Goal: Transaction & Acquisition: Obtain resource

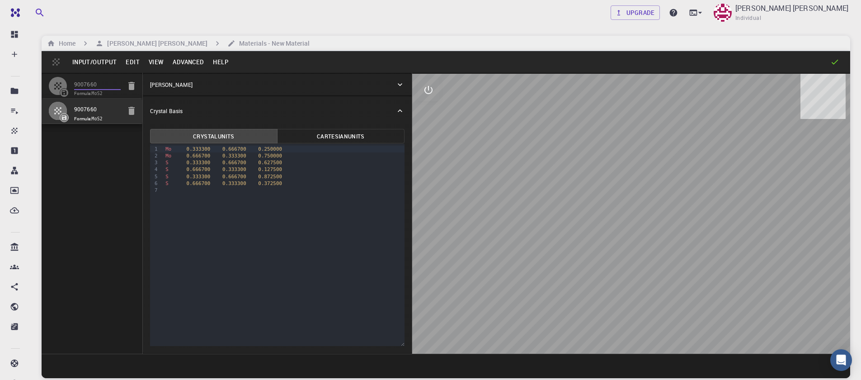
click at [87, 90] on input "9007660" at bounding box center [97, 85] width 47 height 10
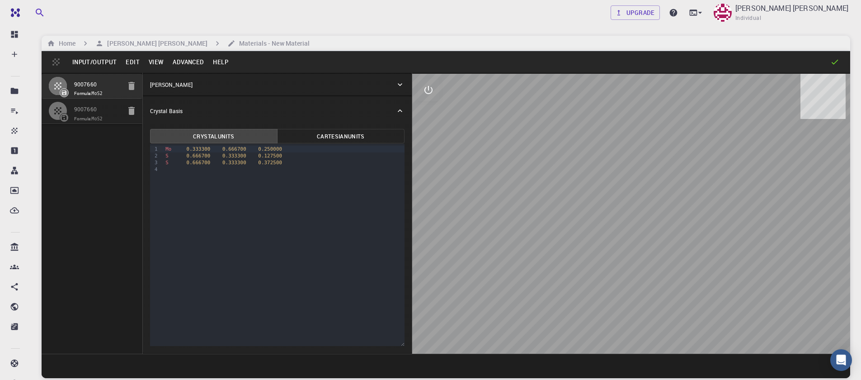
click at [93, 115] on span "Formula: MoS2" at bounding box center [97, 118] width 47 height 7
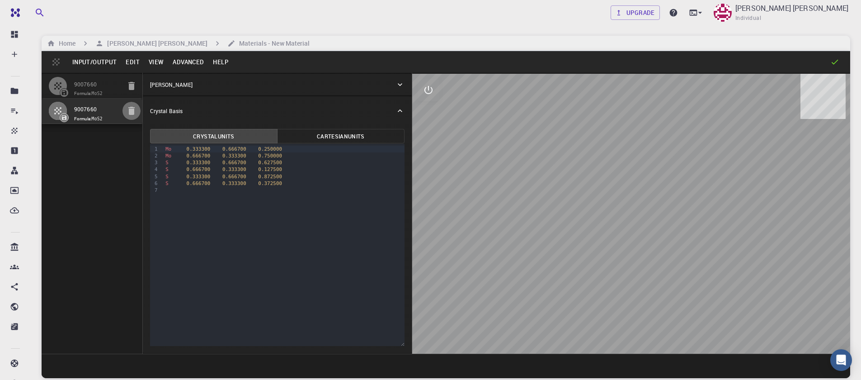
click at [127, 111] on icon "button" at bounding box center [131, 110] width 11 height 11
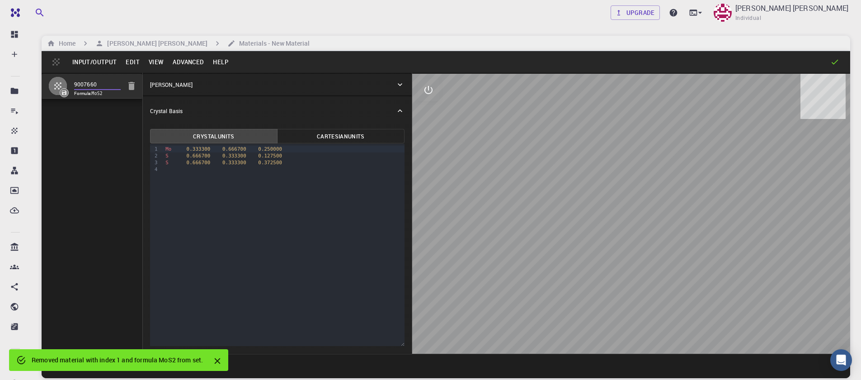
click at [109, 83] on input "9007660" at bounding box center [97, 85] width 47 height 10
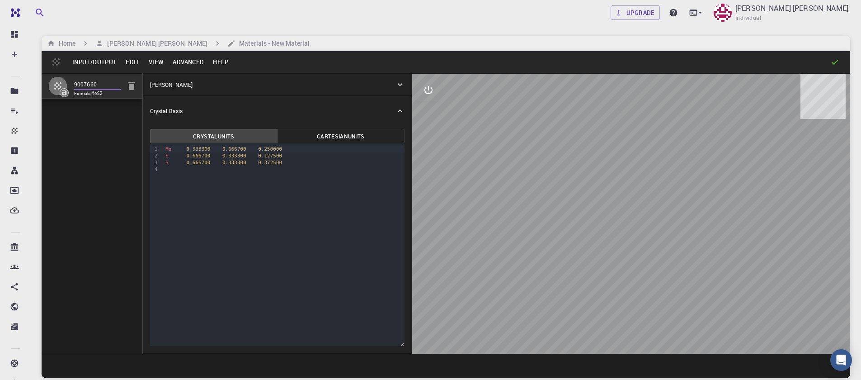
click at [271, 149] on span "0.250000" at bounding box center [270, 149] width 24 height 6
click at [282, 155] on div "S 0.666700 0.333300 0.127500" at bounding box center [284, 155] width 242 height 7
click at [284, 162] on div "S 0.666700 0.333300 0.372500" at bounding box center [284, 162] width 242 height 7
click at [259, 157] on span "0.150900" at bounding box center [270, 156] width 24 height 6
drag, startPoint x: 604, startPoint y: 277, endPoint x: 575, endPoint y: 264, distance: 31.4
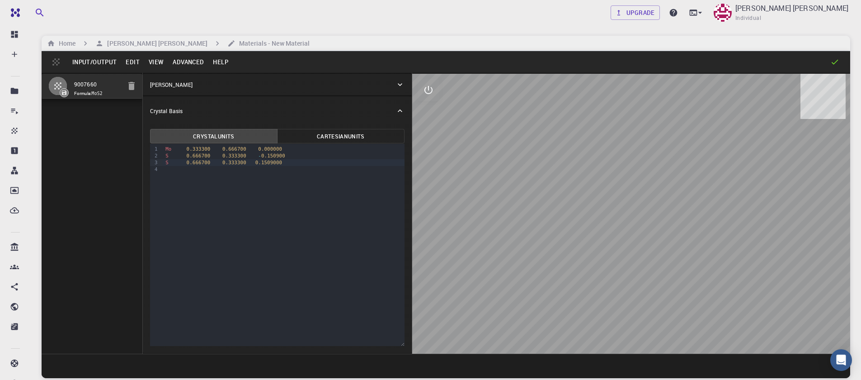
click at [579, 281] on div at bounding box center [631, 214] width 438 height 280
click at [424, 95] on icon "interactive" at bounding box center [428, 90] width 11 height 11
click at [435, 117] on button "view" at bounding box center [429, 112] width 22 height 22
click at [474, 145] on li "Rotate/Zoom [O]" at bounding box center [475, 168] width 73 height 46
click at [428, 94] on icon "interactive" at bounding box center [428, 90] width 11 height 11
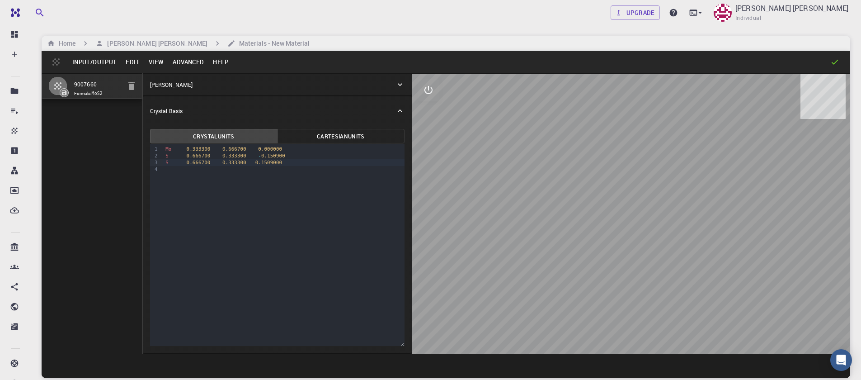
click at [97, 62] on button "Input/Output" at bounding box center [94, 62] width 53 height 14
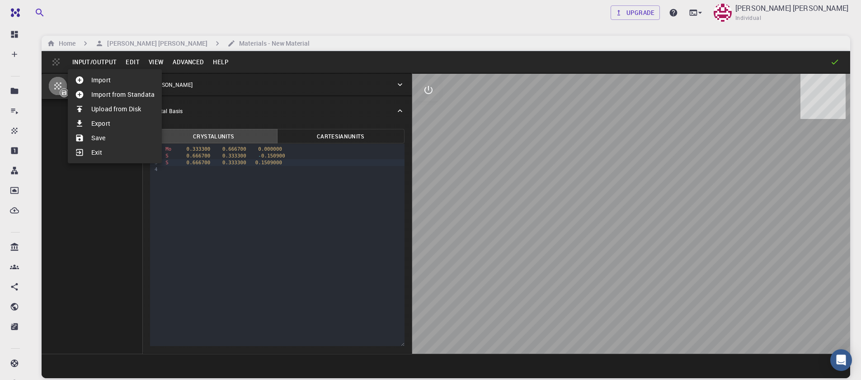
click at [115, 94] on li "Import from Standata" at bounding box center [115, 94] width 94 height 14
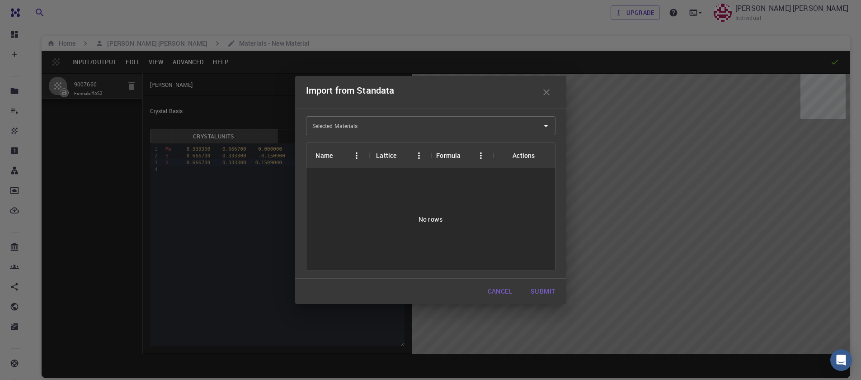
click at [323, 121] on div "Selected Materials Selected Materials" at bounding box center [431, 125] width 250 height 19
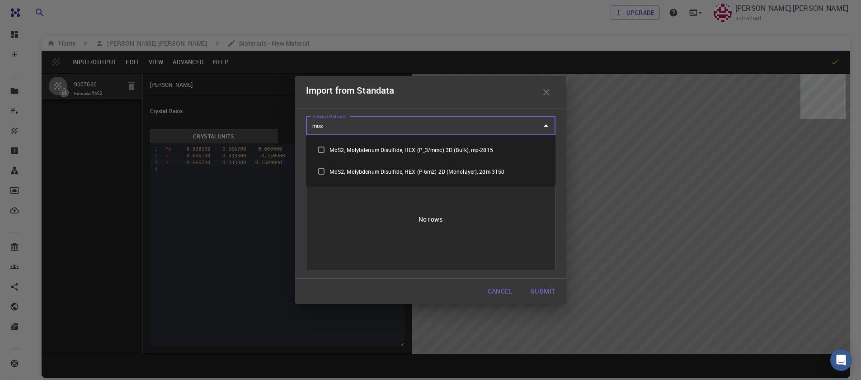
type input "mos2"
drag, startPoint x: 323, startPoint y: 120, endPoint x: 320, endPoint y: 199, distance: 79.6
click at [323, 124] on input "mos2" at bounding box center [424, 125] width 228 height 14
click at [433, 168] on li "MoS2, Molybdenum Disulfide, HEX (P-6m2) 2D (Monolayer), 2dm-3150" at bounding box center [431, 171] width 250 height 22
checkbox input "true"
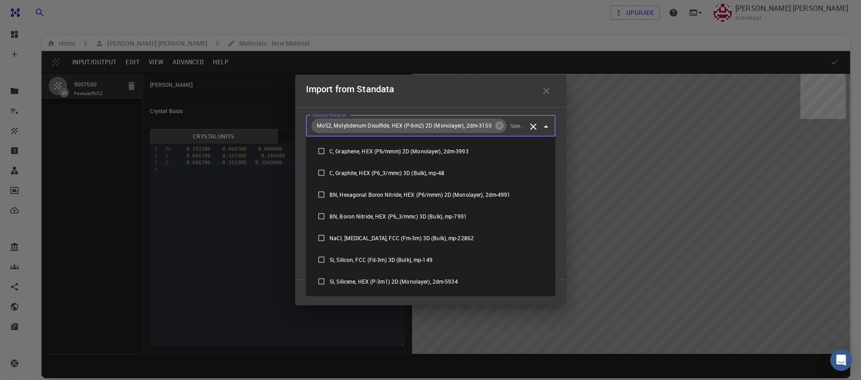
scroll to position [322, 0]
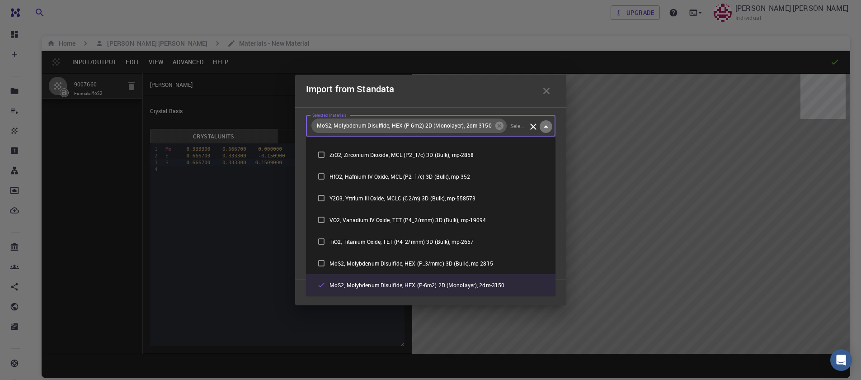
click at [548, 128] on icon "Close" at bounding box center [546, 126] width 11 height 11
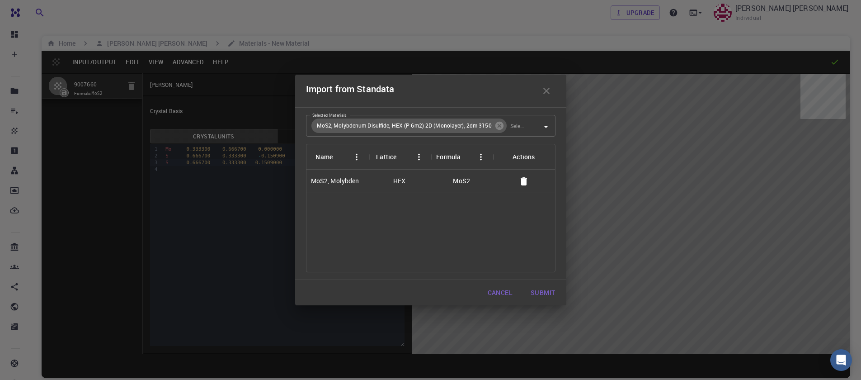
click at [366, 182] on div "MoS2, Molybdenum Disulfide, HEX (P-6m2) 2D (Monolayer), 2dm-3150" at bounding box center [337, 182] width 62 height 24
click at [538, 296] on button "Submit" at bounding box center [542, 292] width 39 height 18
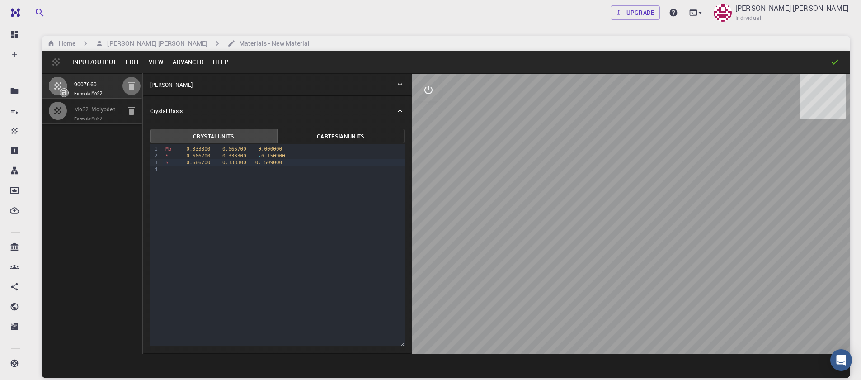
click at [134, 84] on icon "button" at bounding box center [131, 85] width 11 height 11
type input "3.196223"
type input "23.12983"
type input "120"
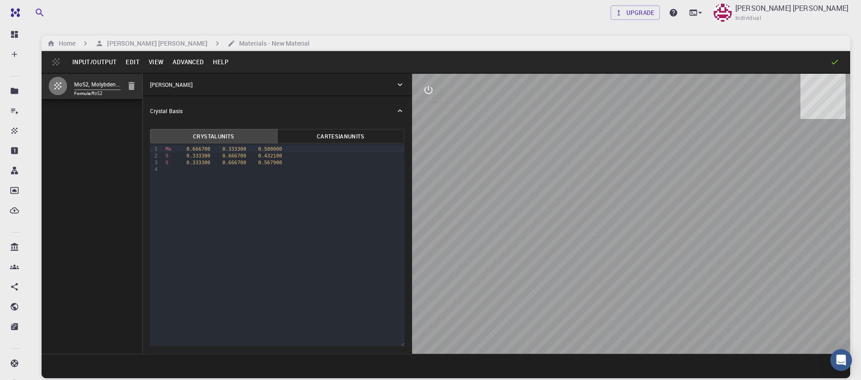
drag, startPoint x: 627, startPoint y: 219, endPoint x: 582, endPoint y: 207, distance: 46.7
click at [584, 207] on div at bounding box center [631, 214] width 438 height 280
click at [88, 64] on button "Input/Output" at bounding box center [94, 62] width 53 height 14
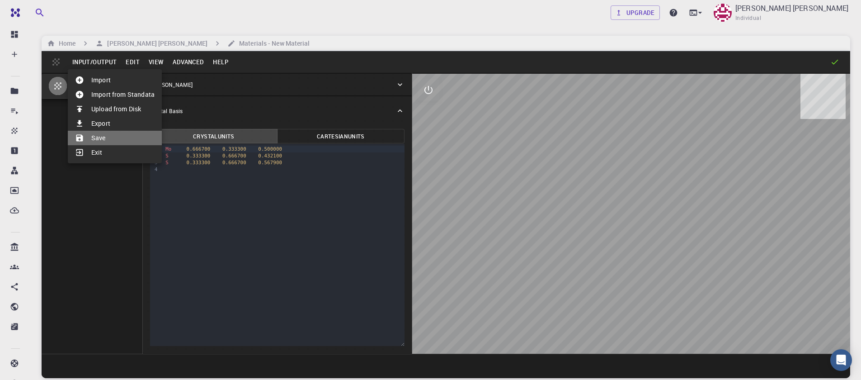
click at [110, 135] on li "Save" at bounding box center [115, 138] width 94 height 14
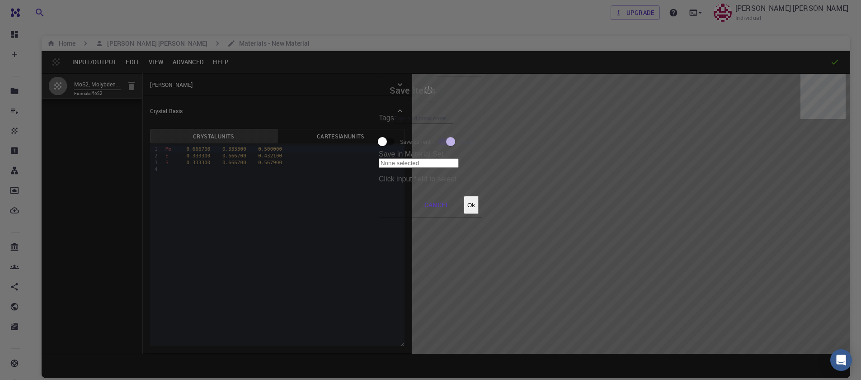
click at [394, 124] on input "Tags" at bounding box center [423, 118] width 59 height 12
click at [459, 158] on input "Save in Material Set" at bounding box center [419, 162] width 80 height 9
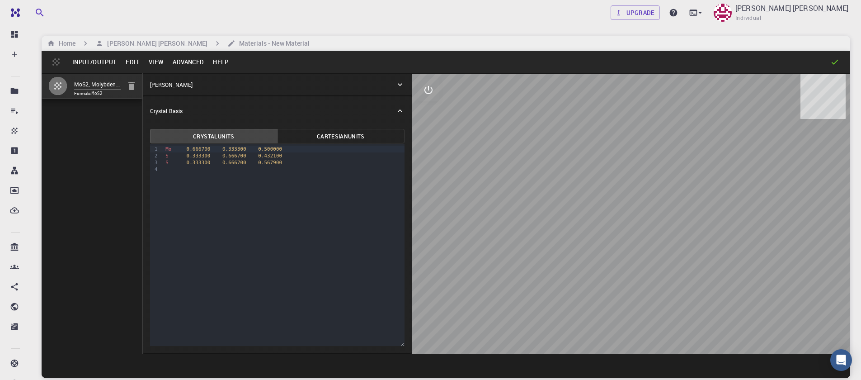
click at [81, 66] on button "Input/Output" at bounding box center [94, 62] width 53 height 14
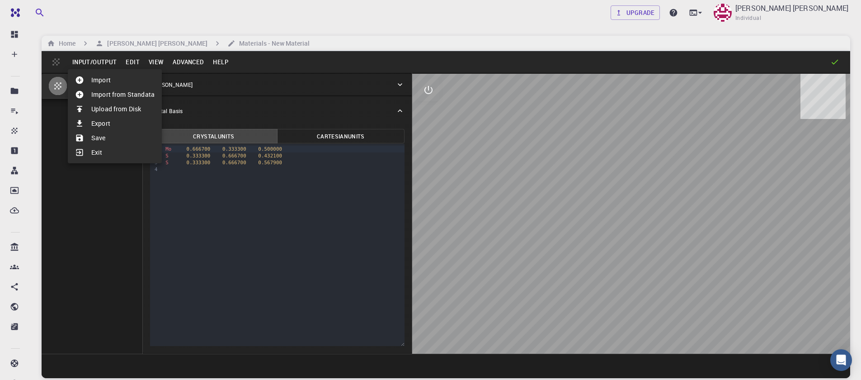
click at [107, 137] on li "Save" at bounding box center [115, 138] width 94 height 14
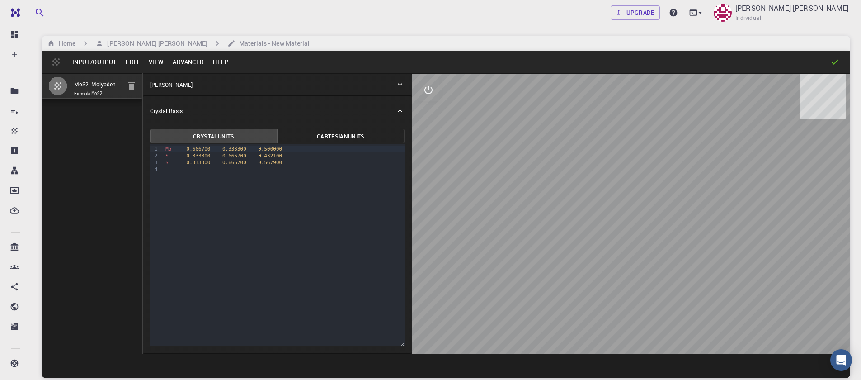
click at [98, 60] on button "Input/Output" at bounding box center [94, 62] width 53 height 14
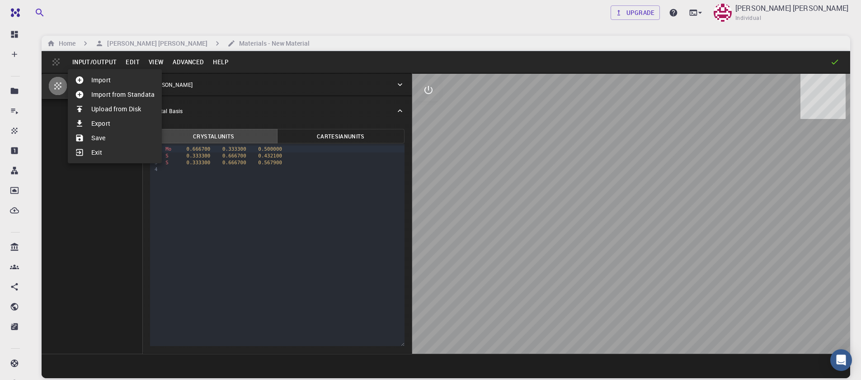
click at [99, 127] on li "Export" at bounding box center [115, 123] width 94 height 14
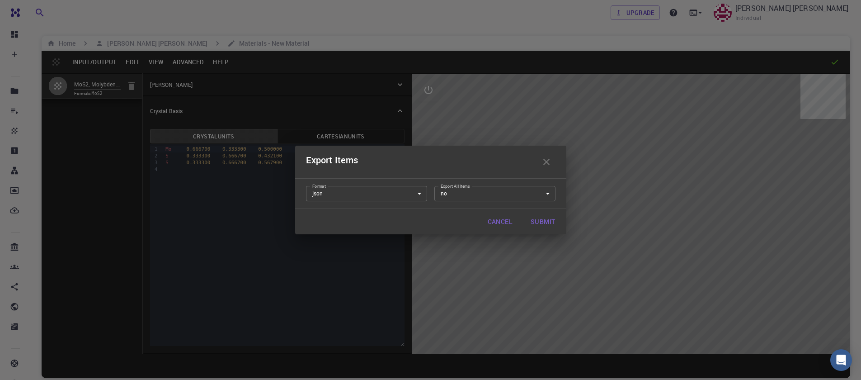
click at [372, 189] on body "Free Dashboard Create New Job New Material Create Material Upload File Import f…" at bounding box center [430, 224] width 861 height 448
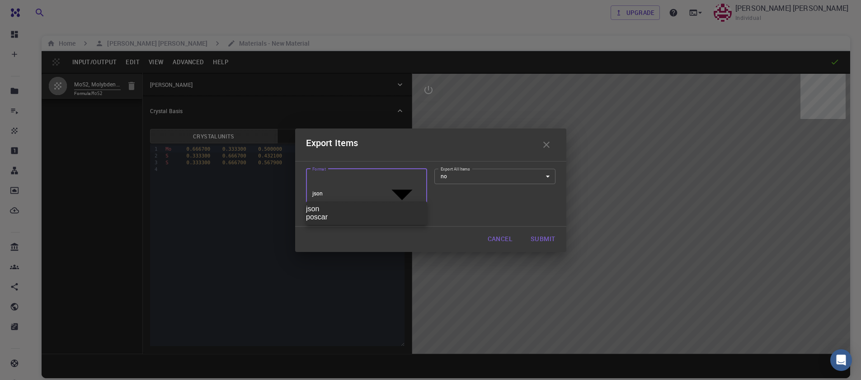
click at [355, 221] on li "poscar" at bounding box center [366, 217] width 121 height 8
type input "poscar"
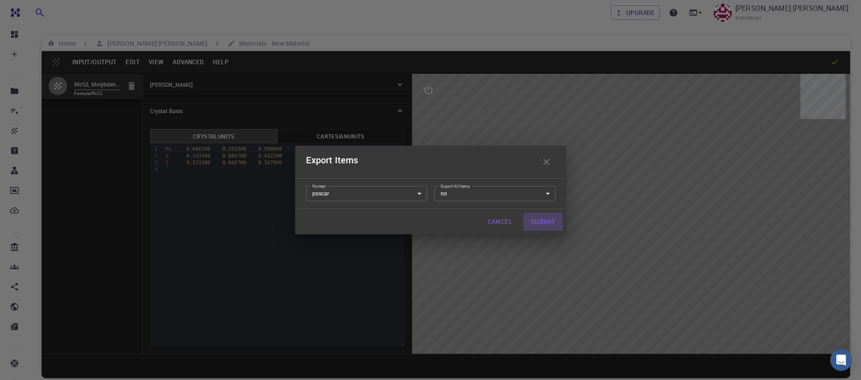
click at [542, 225] on button "Submit" at bounding box center [542, 221] width 39 height 18
